Goal: Find specific page/section: Find specific page/section

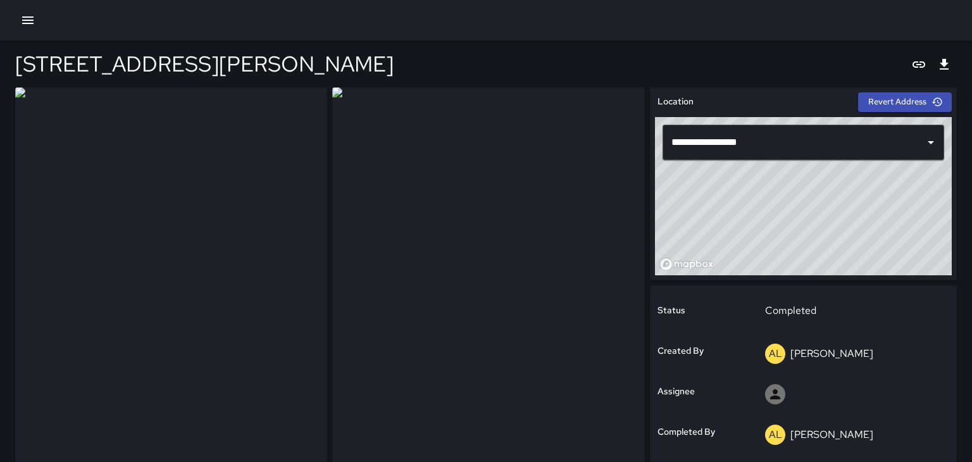
type input "**********"
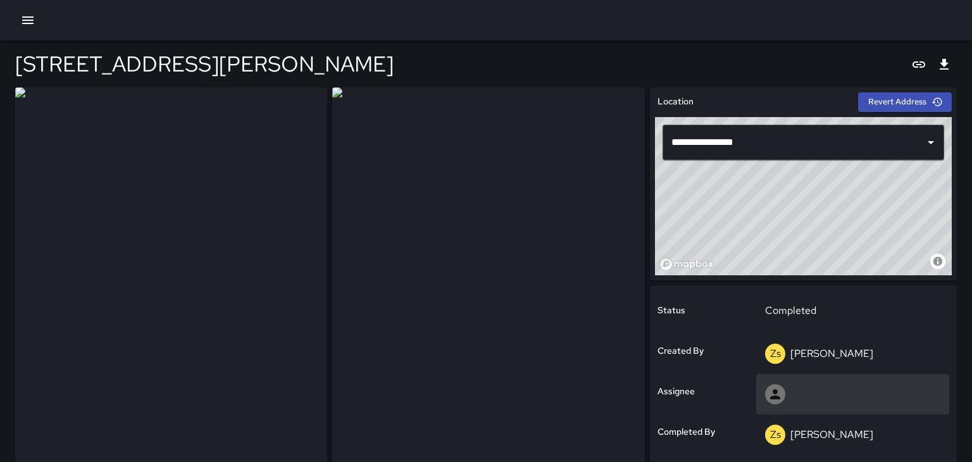
click at [795, 381] on div at bounding box center [852, 394] width 193 height 40
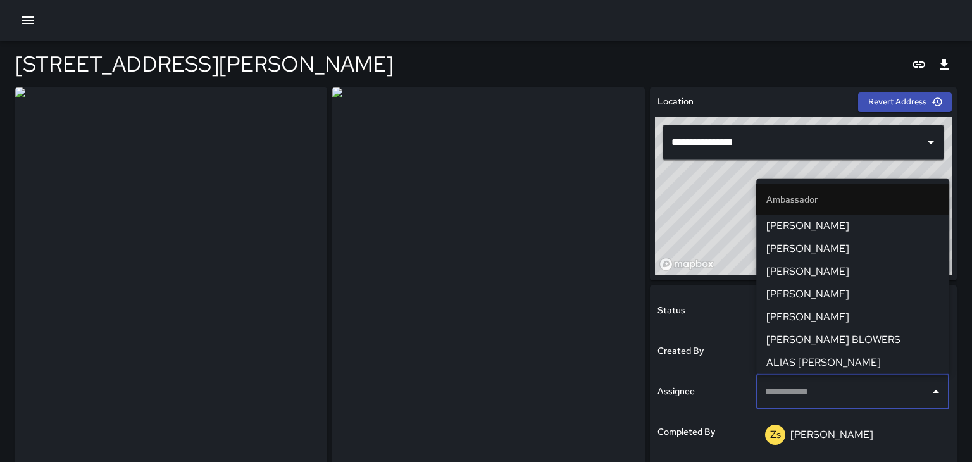
click at [719, 366] on div "Created By" at bounding box center [704, 351] width 99 height 40
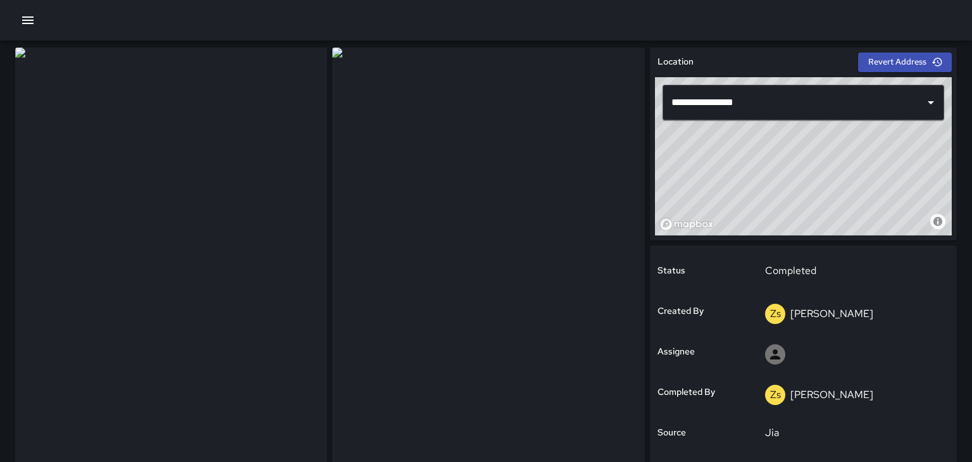
scroll to position [39, 0]
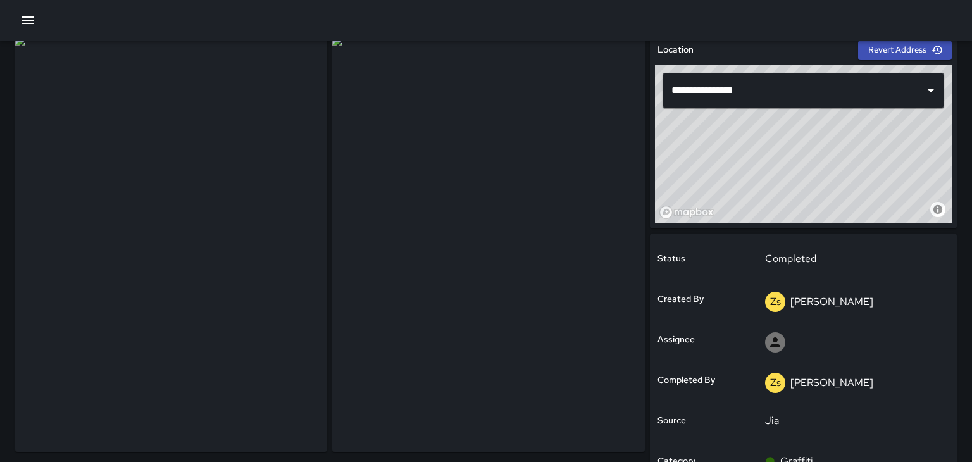
scroll to position [51, 0]
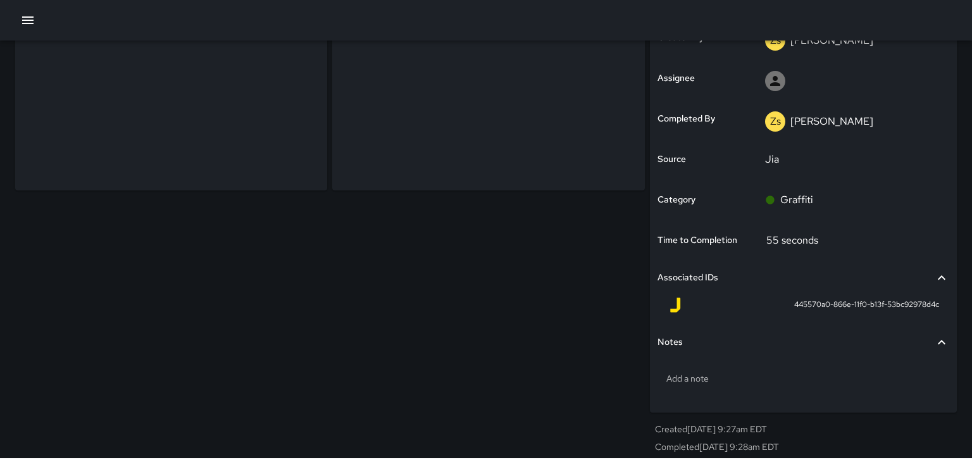
scroll to position [314, 0]
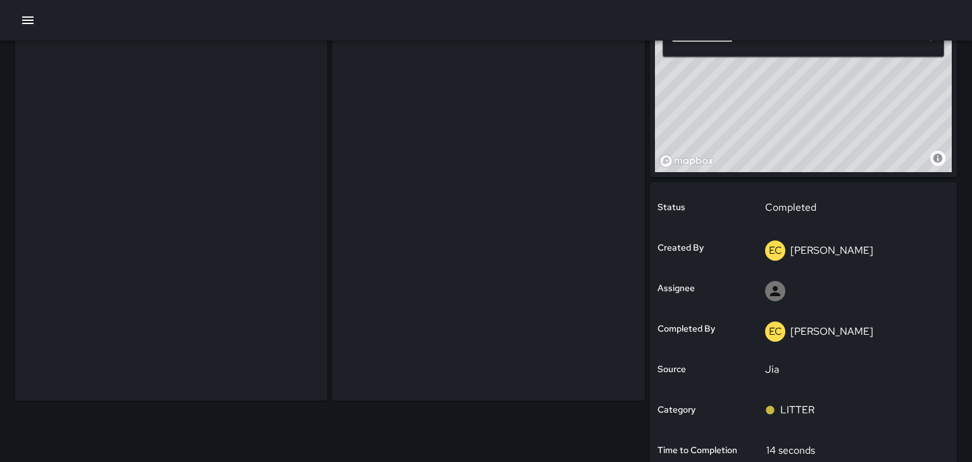
scroll to position [92, 0]
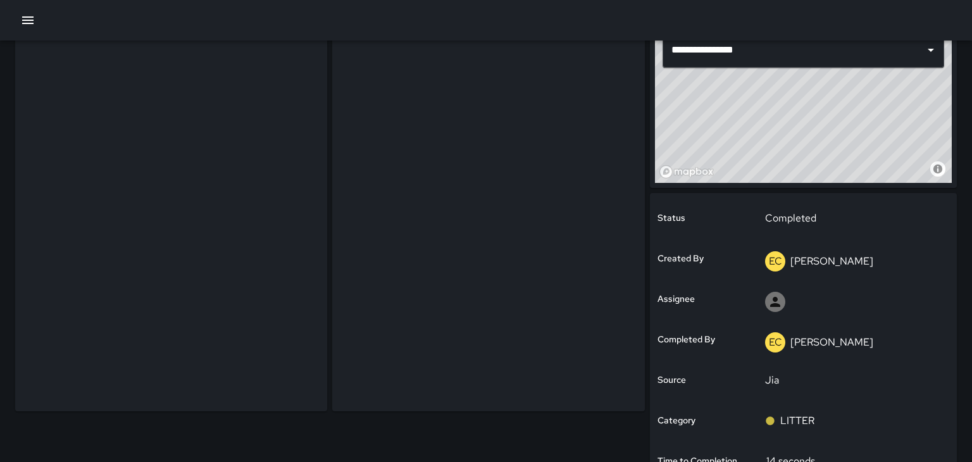
click at [291, 321] on img at bounding box center [171, 203] width 312 height 416
click at [300, 341] on img at bounding box center [171, 203] width 312 height 416
click at [280, 334] on img at bounding box center [171, 203] width 312 height 416
click at [281, 342] on img at bounding box center [171, 203] width 312 height 416
click at [279, 349] on img at bounding box center [171, 203] width 312 height 416
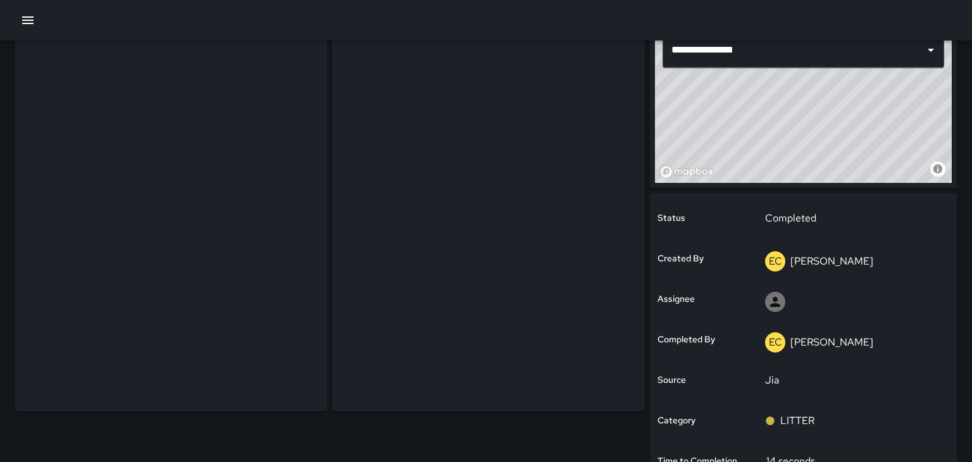
click at [278, 352] on img at bounding box center [171, 203] width 312 height 416
click at [280, 372] on img at bounding box center [171, 203] width 312 height 416
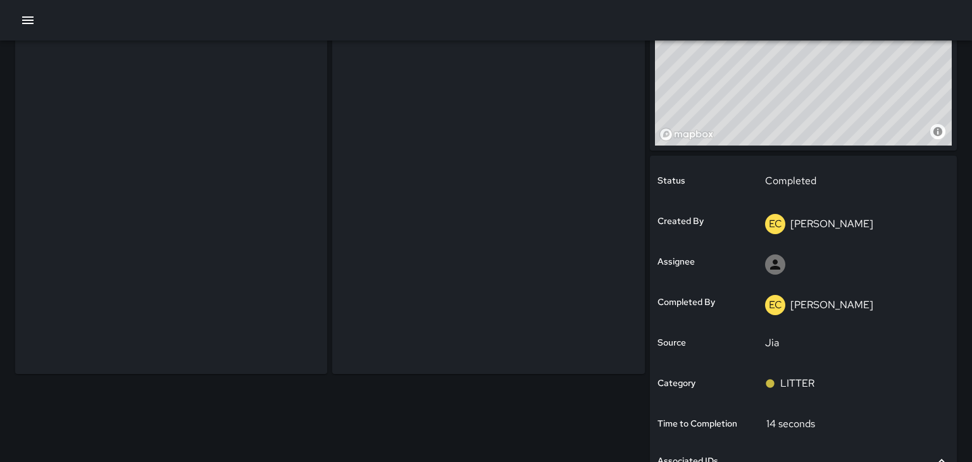
scroll to position [130, 0]
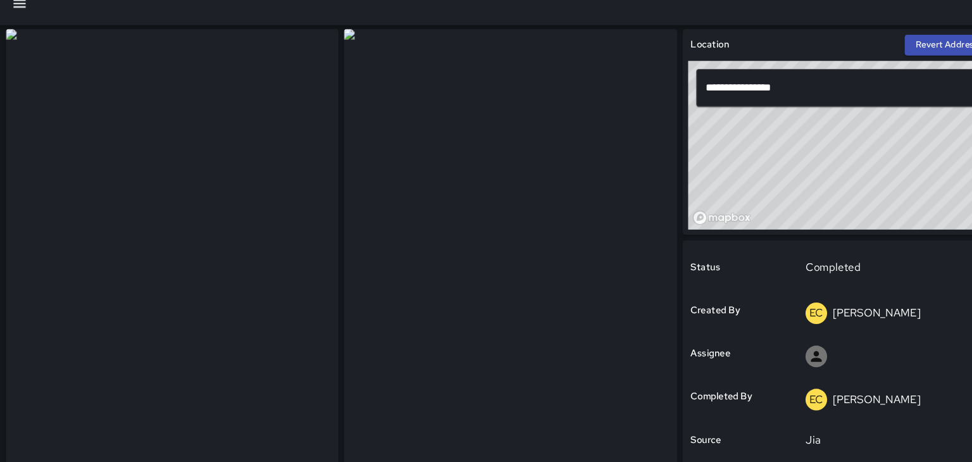
scroll to position [42, 0]
